Goal: Transaction & Acquisition: Register for event/course

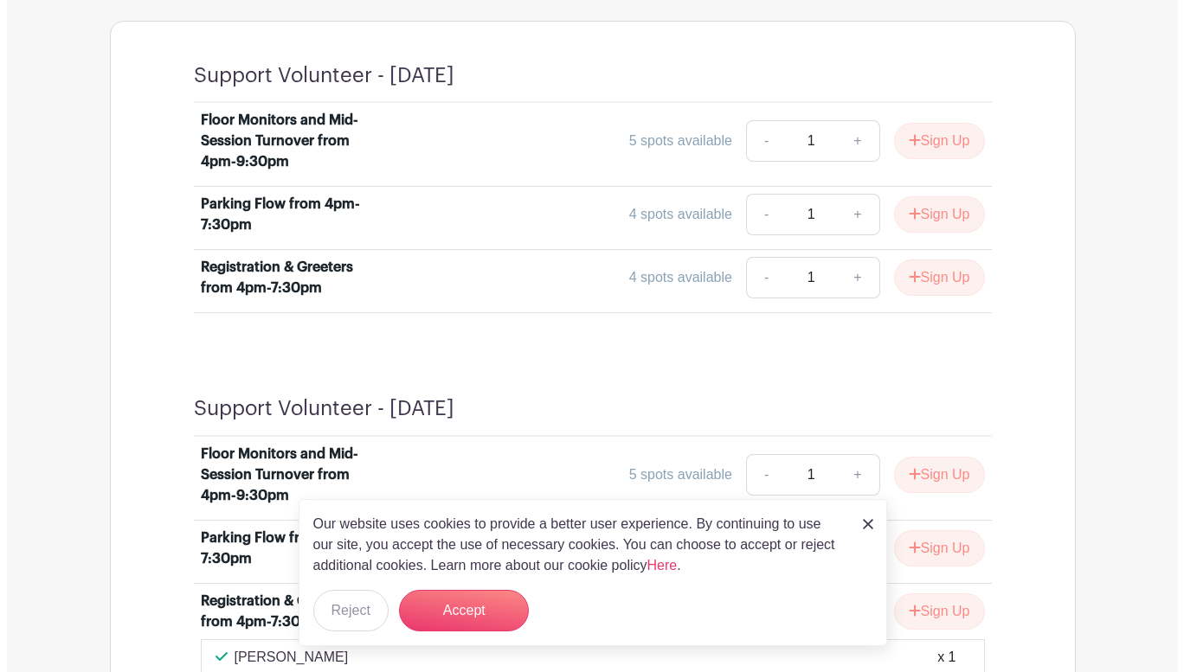
scroll to position [1064, 0]
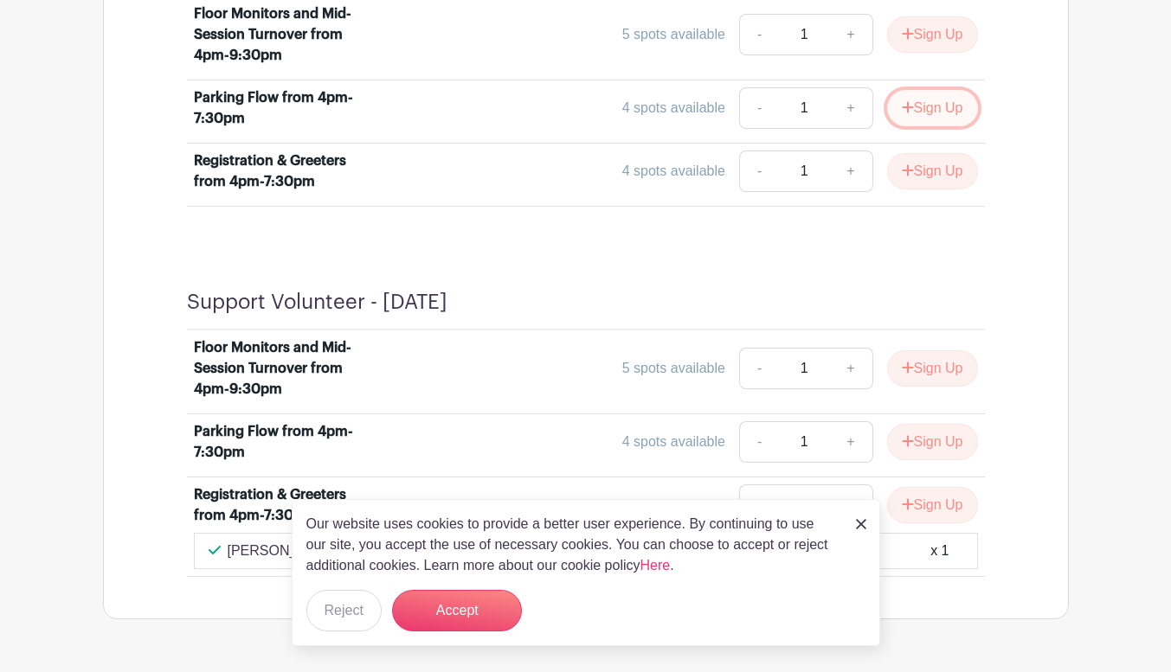
click at [905, 109] on icon "submit" at bounding box center [908, 107] width 12 height 14
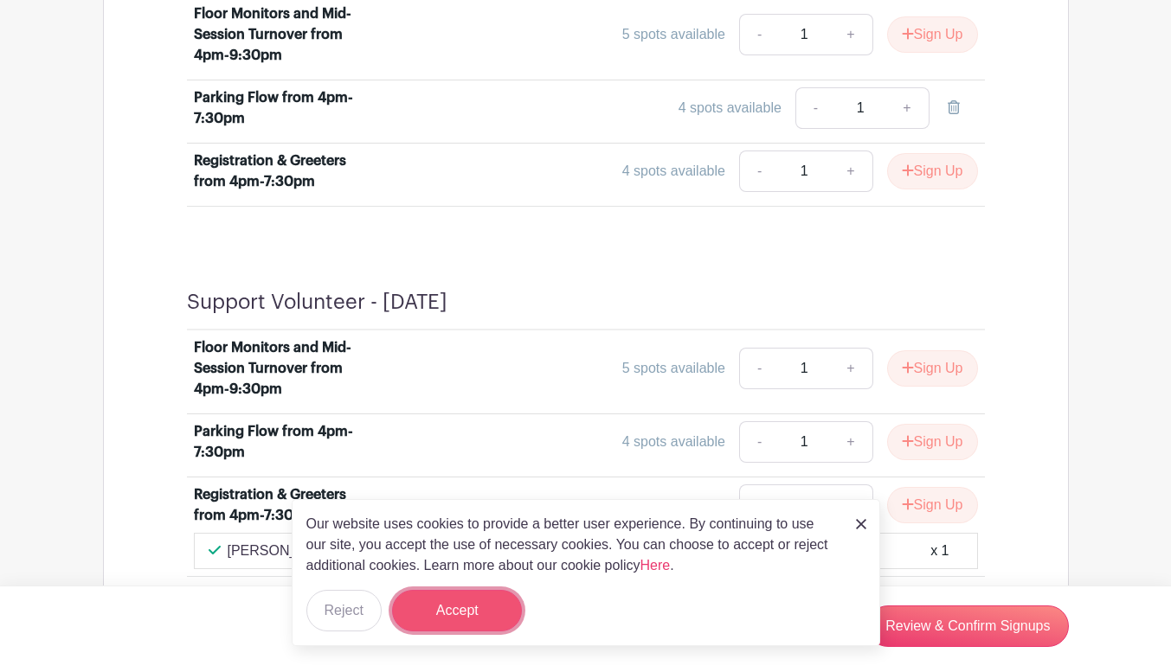
click at [492, 607] on button "Accept" at bounding box center [457, 611] width 130 height 42
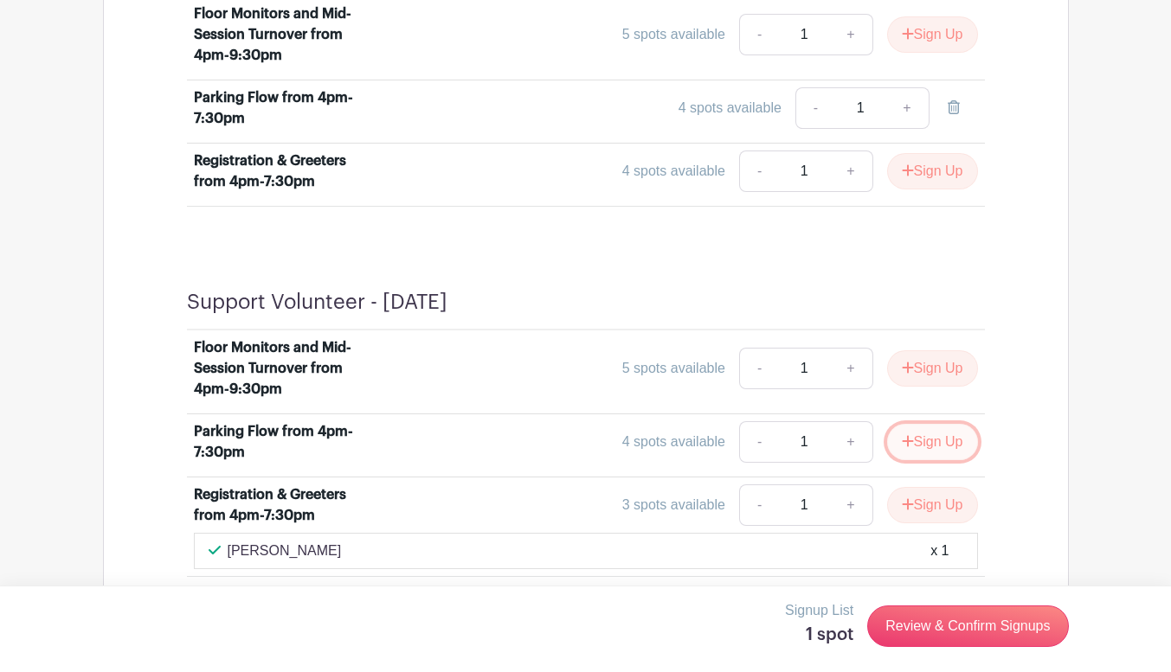
click at [929, 446] on button "Sign Up" at bounding box center [932, 442] width 91 height 36
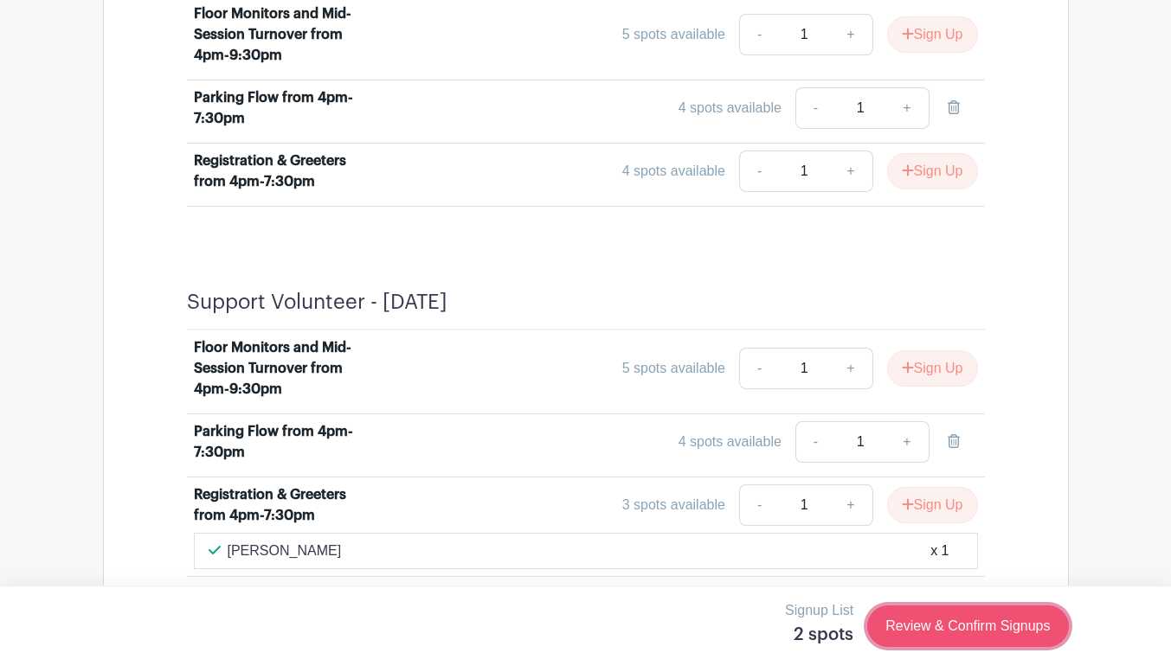
click at [929, 627] on link "Review & Confirm Signups" at bounding box center [967, 627] width 201 height 42
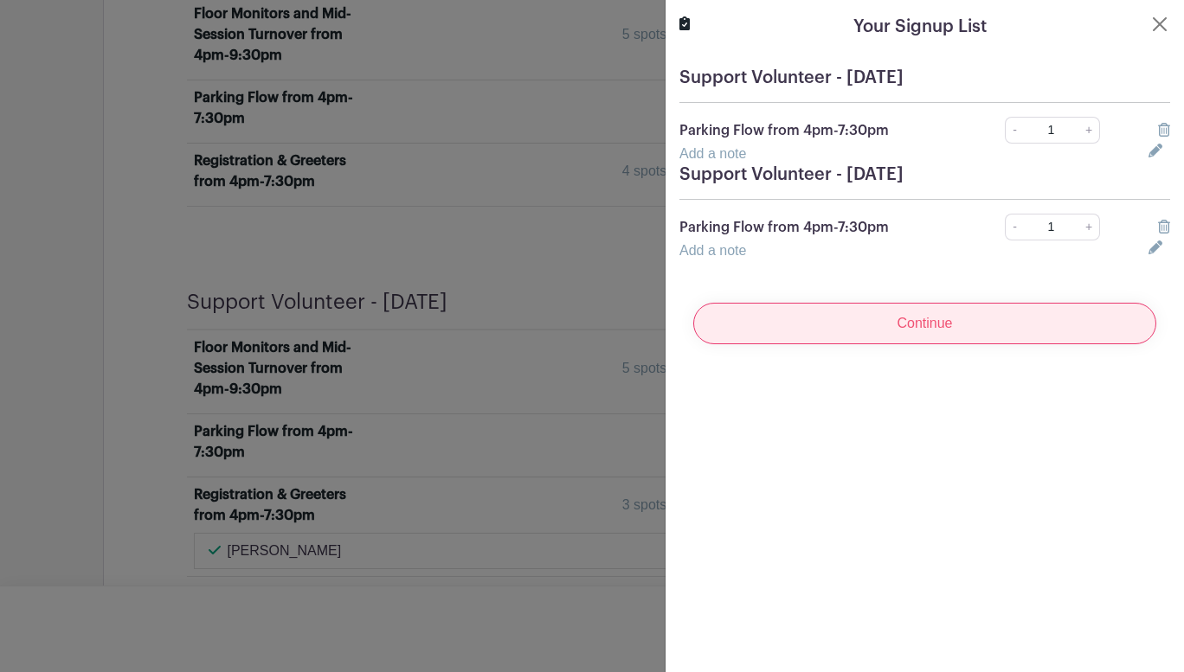
click at [903, 327] on input "Continue" at bounding box center [924, 324] width 463 height 42
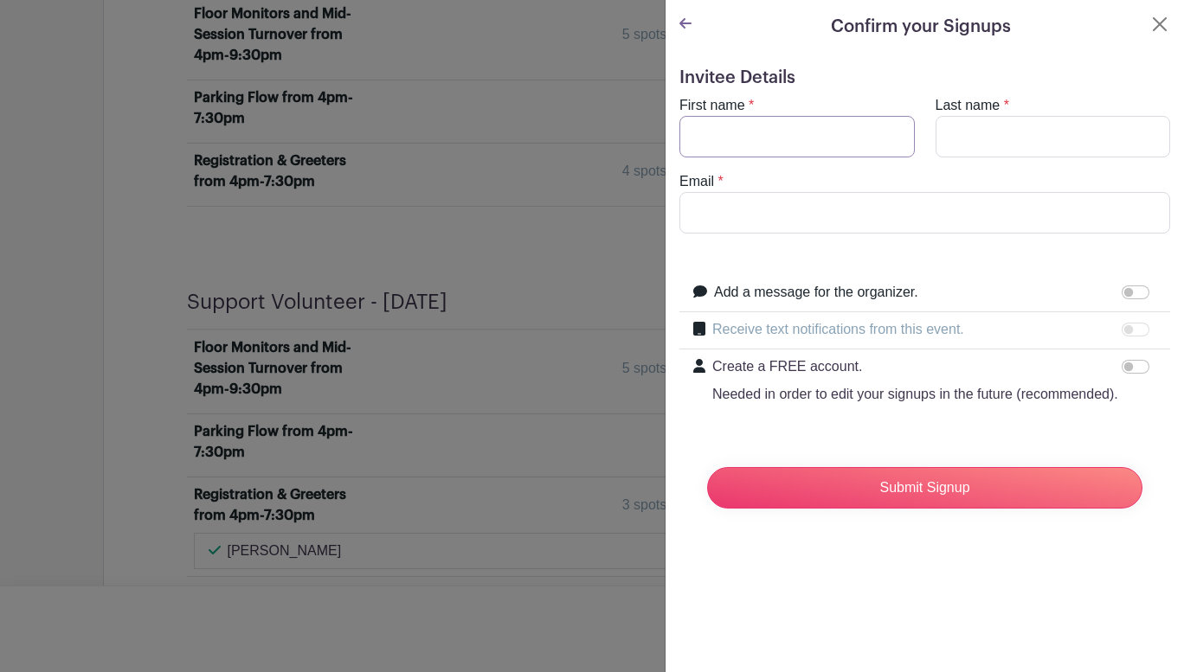
click at [796, 132] on input "First name" at bounding box center [796, 137] width 235 height 42
type input "[PERSON_NAME]"
click at [748, 224] on input "Email" at bounding box center [924, 213] width 491 height 42
type input "[PERSON_NAME][EMAIL_ADDRESS][PERSON_NAME][DOMAIN_NAME]"
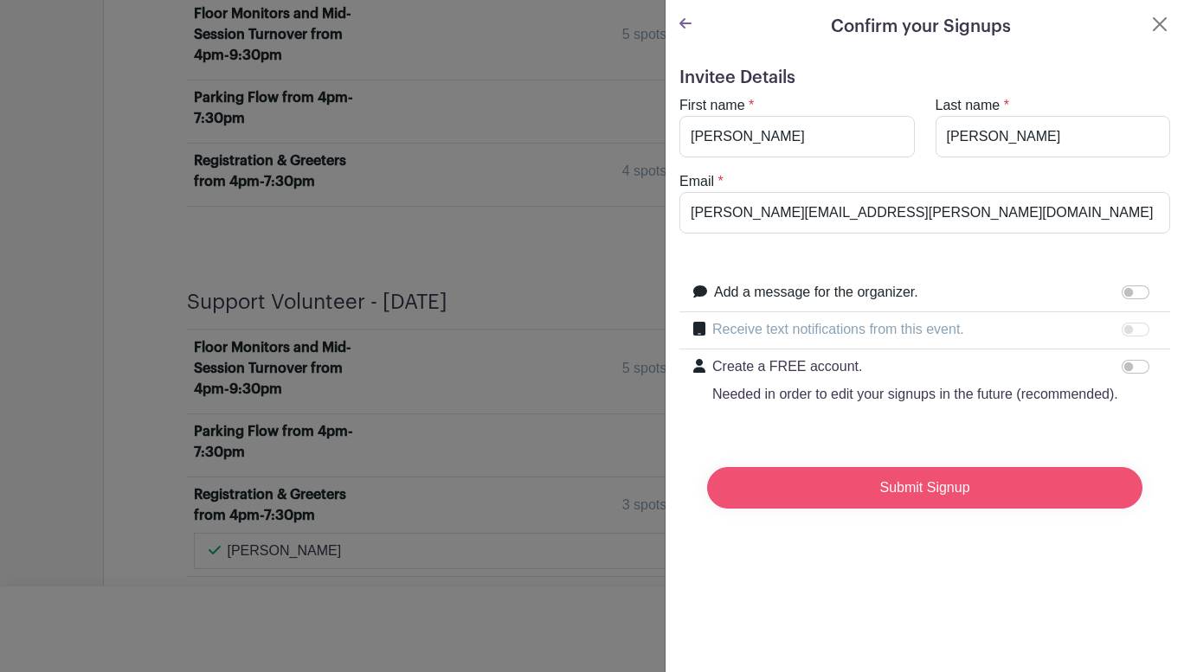
click at [887, 509] on input "Submit Signup" at bounding box center [924, 488] width 435 height 42
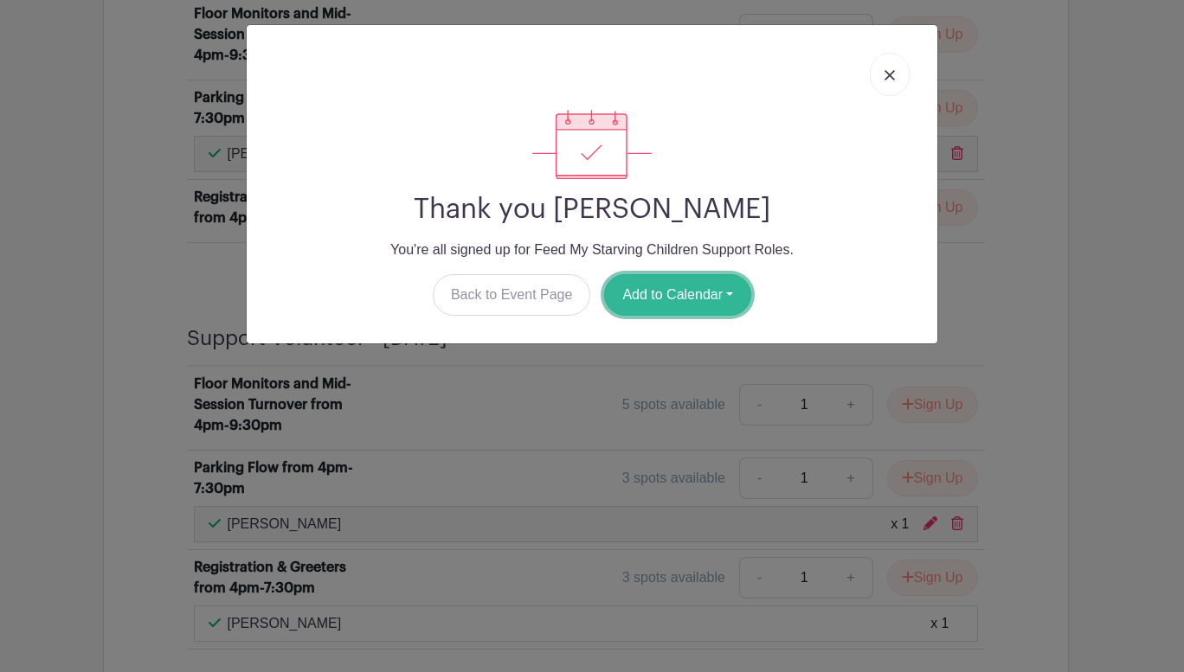
click at [662, 305] on button "Add to Calendar" at bounding box center [677, 295] width 147 height 42
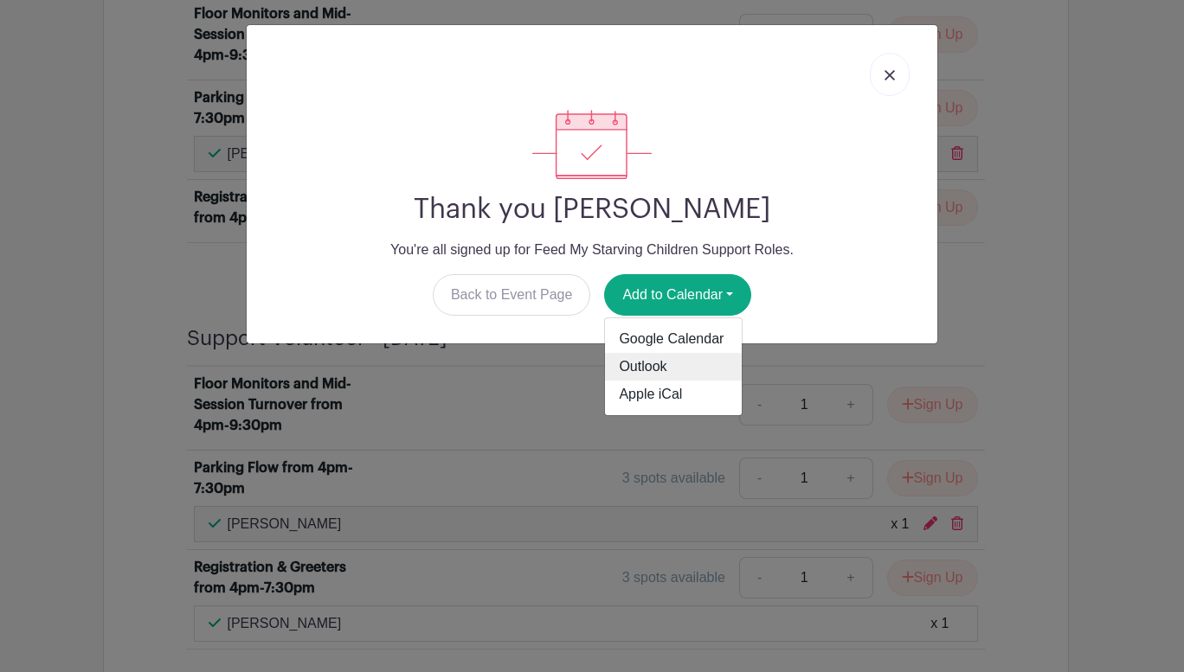
click at [639, 363] on link "Outlook" at bounding box center [673, 367] width 137 height 28
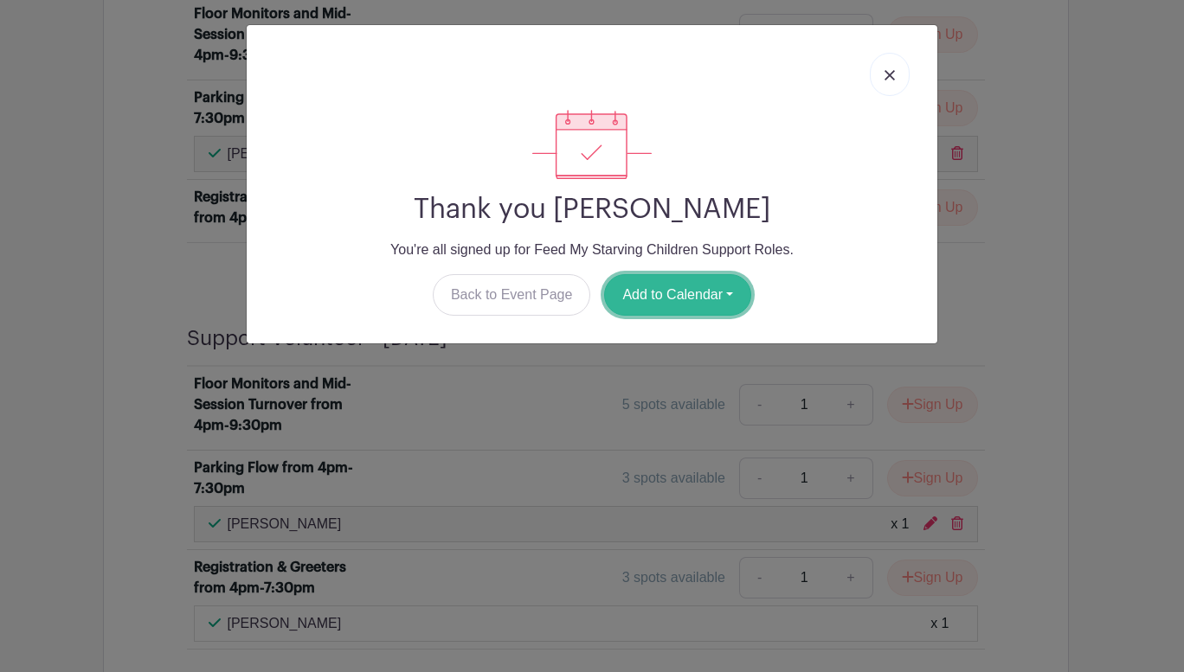
click at [727, 288] on button "Add to Calendar" at bounding box center [677, 295] width 147 height 42
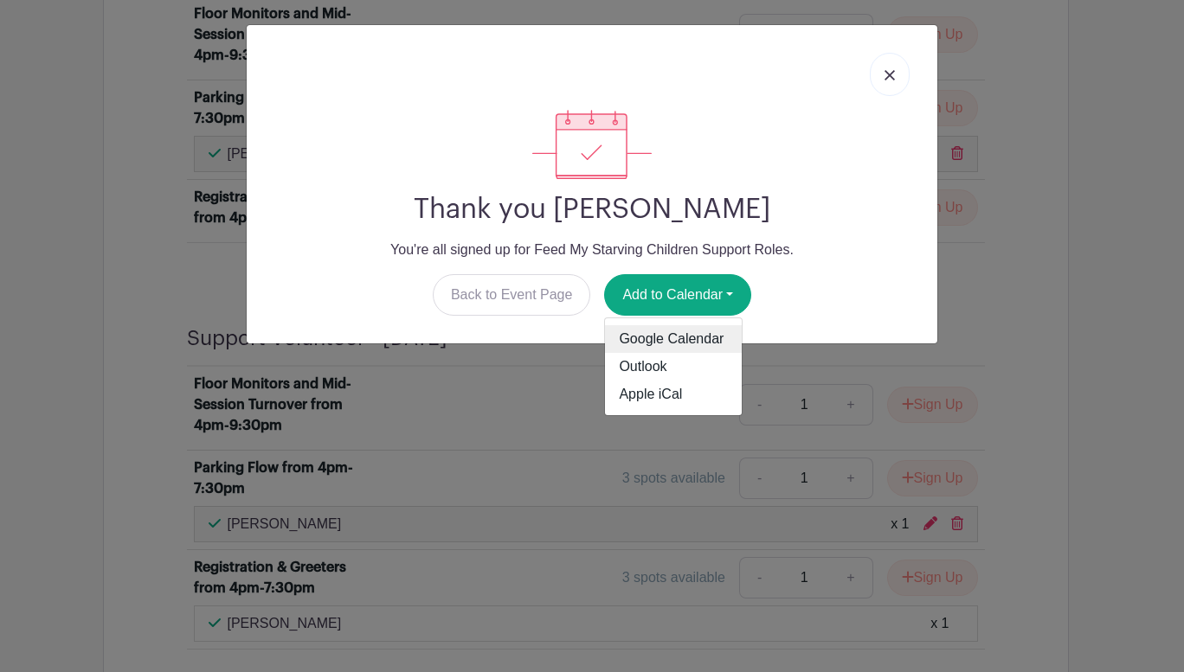
click at [671, 333] on link "Google Calendar" at bounding box center [673, 339] width 137 height 28
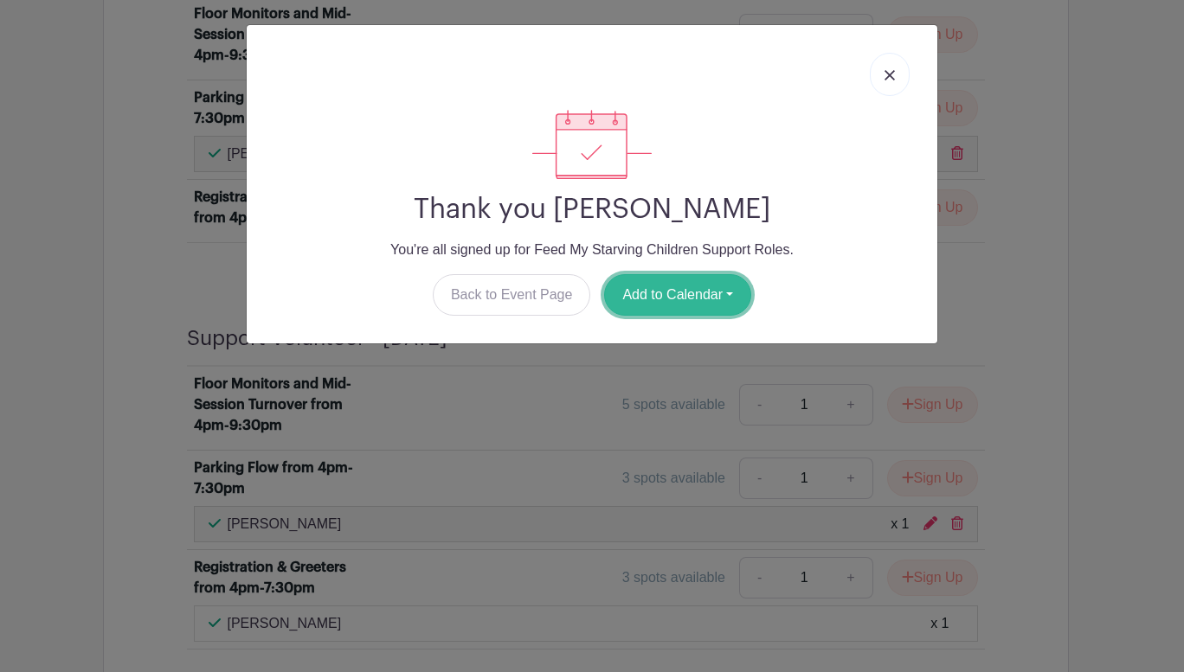
click at [728, 295] on button "Add to Calendar" at bounding box center [677, 295] width 147 height 42
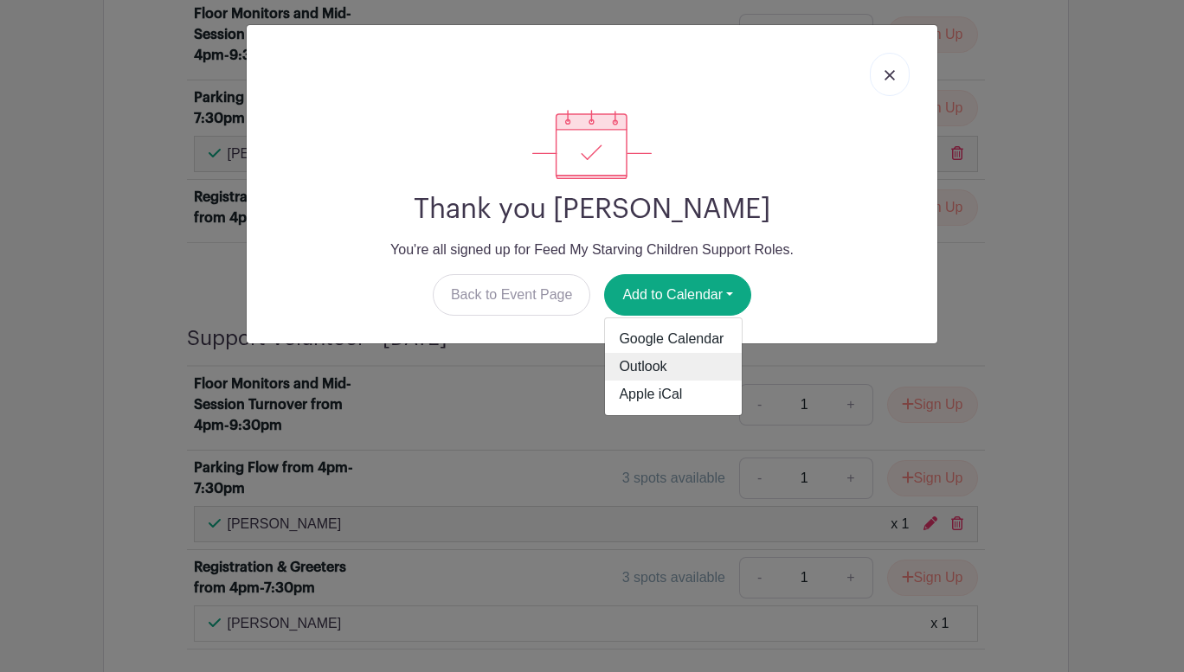
click at [678, 364] on link "Outlook" at bounding box center [673, 367] width 137 height 28
